Goal: Use online tool/utility: Utilize a website feature to perform a specific function

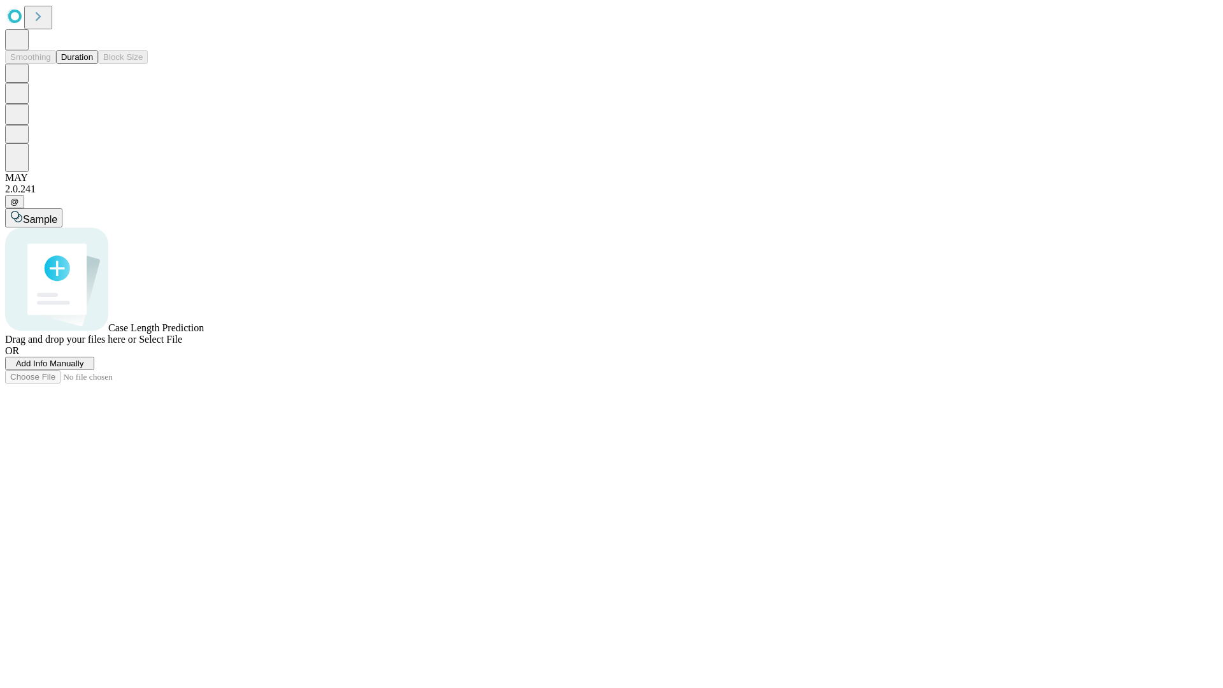
click at [93, 64] on button "Duration" at bounding box center [77, 56] width 42 height 13
click at [84, 368] on span "Add Info Manually" at bounding box center [50, 363] width 68 height 10
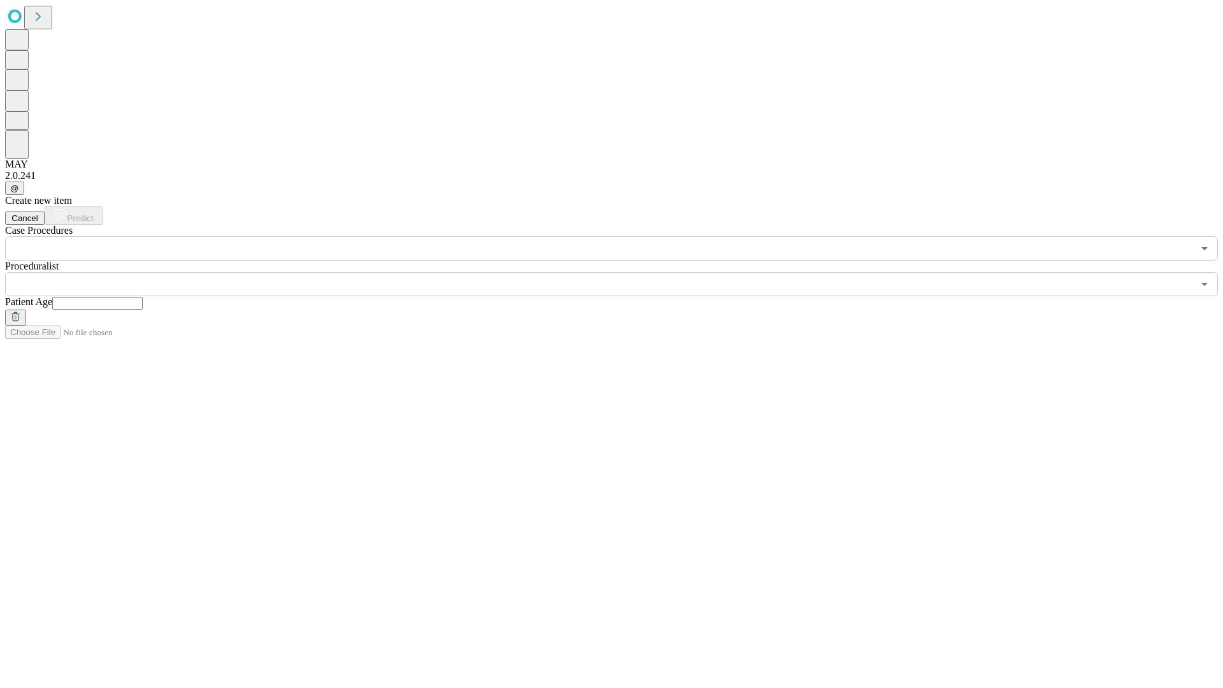
click at [143, 297] on input "text" at bounding box center [97, 303] width 90 height 13
type input "**"
click at [620, 272] on input "text" at bounding box center [598, 284] width 1187 height 24
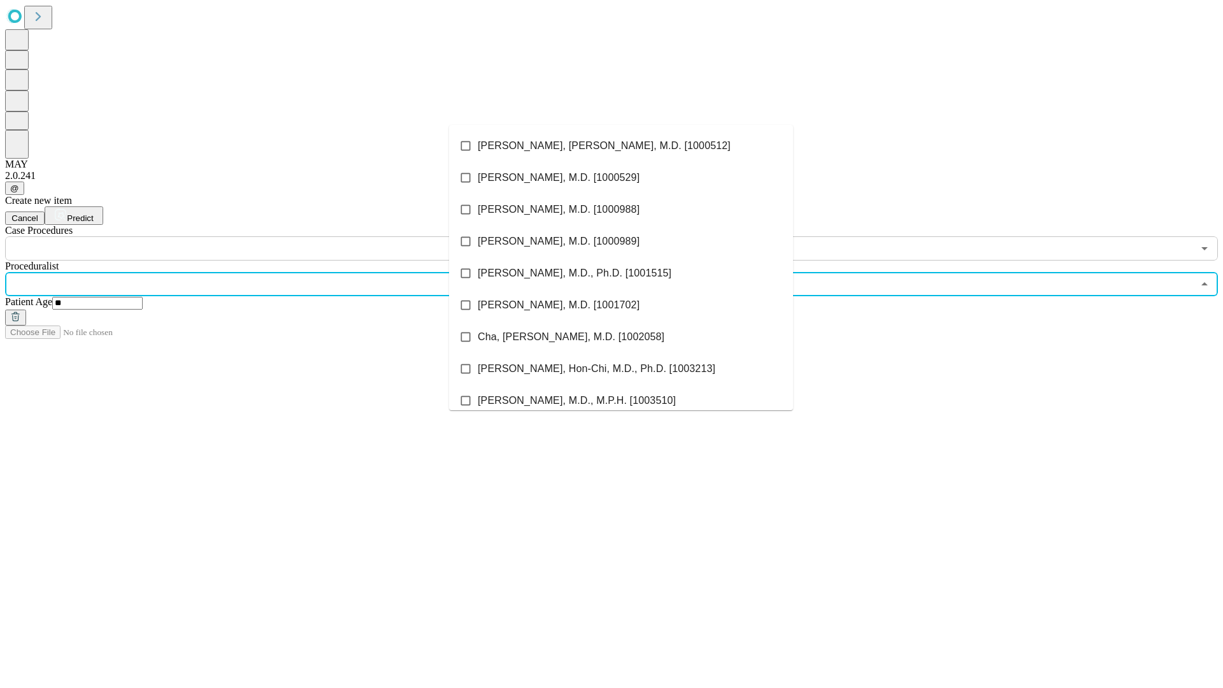
click at [621, 146] on li "[PERSON_NAME], [PERSON_NAME], M.D. [1000512]" at bounding box center [621, 146] width 344 height 32
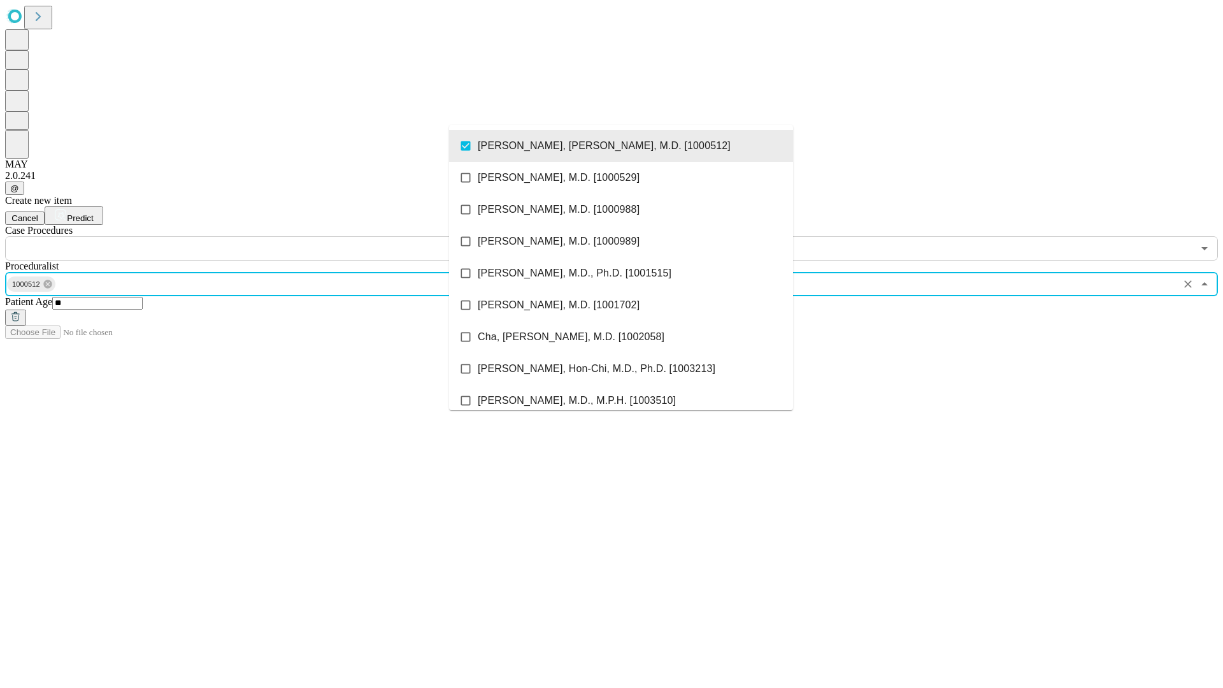
click at [267, 236] on input "text" at bounding box center [598, 248] width 1187 height 24
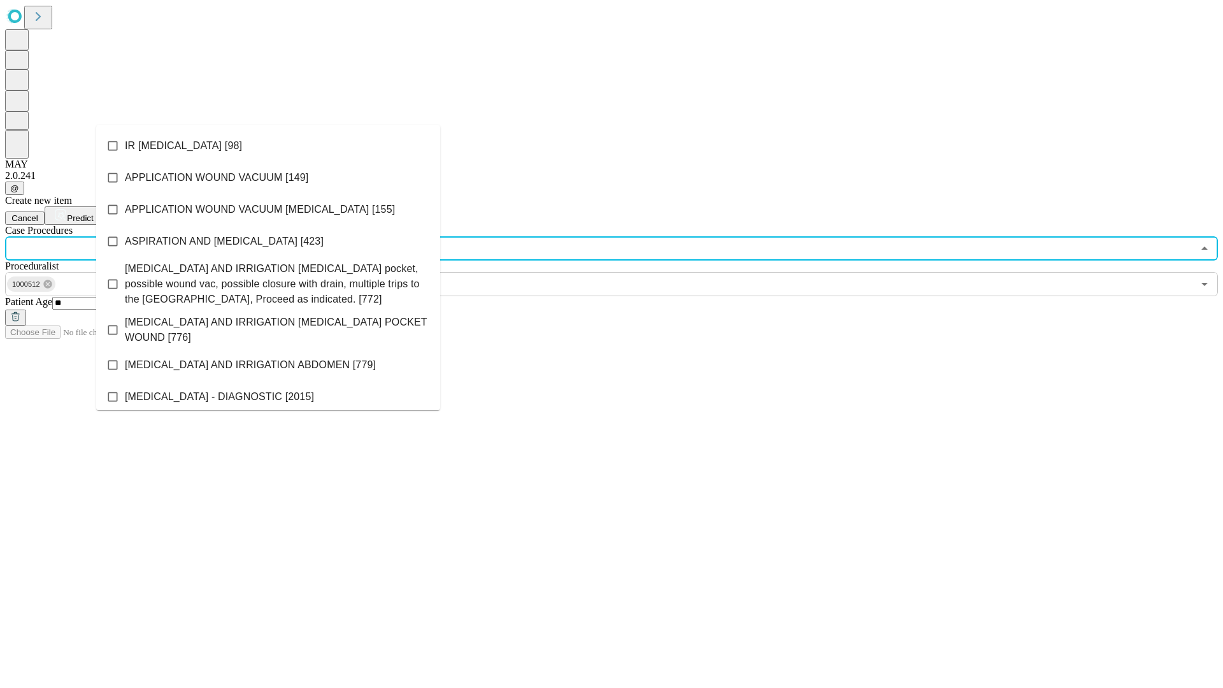
click at [268, 146] on li "IR [MEDICAL_DATA] [98]" at bounding box center [268, 146] width 344 height 32
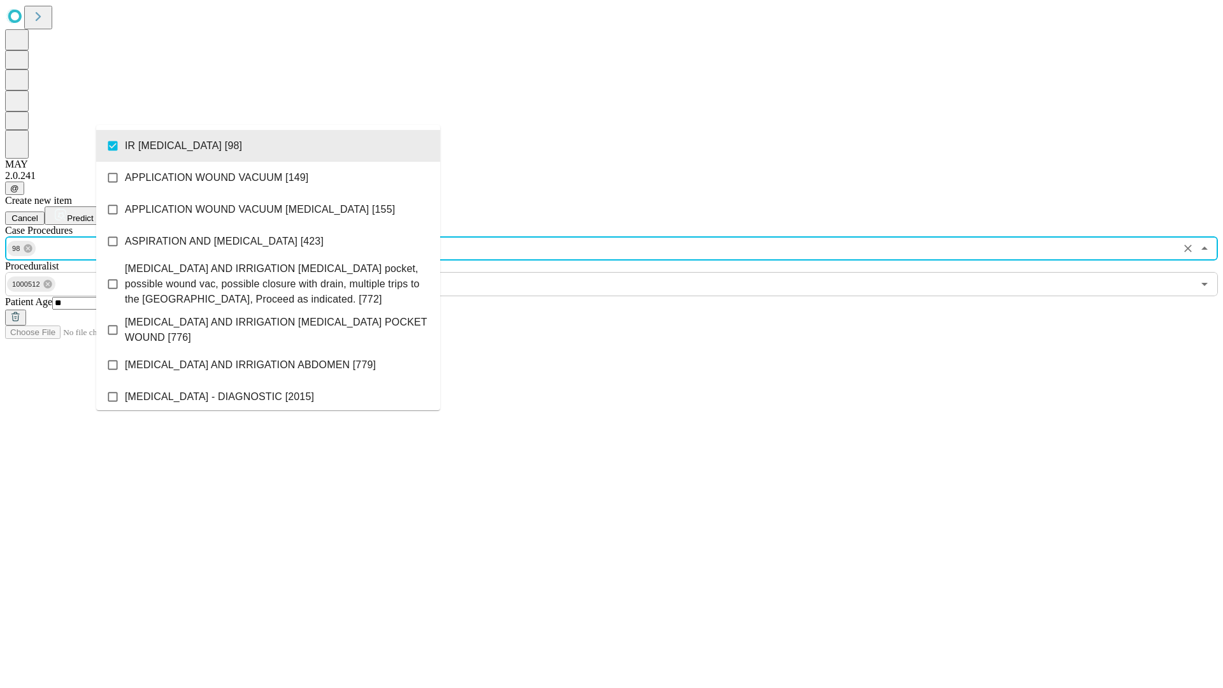
click at [93, 213] on span "Predict" at bounding box center [80, 218] width 26 height 10
